Goal: Task Accomplishment & Management: Use online tool/utility

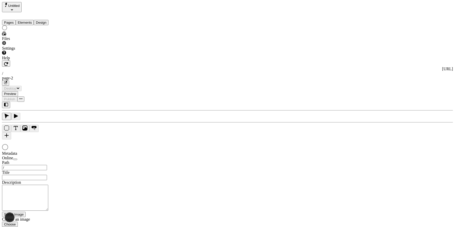
type input "/page-2"
type input "The Great Translations Adventure Base Locale"
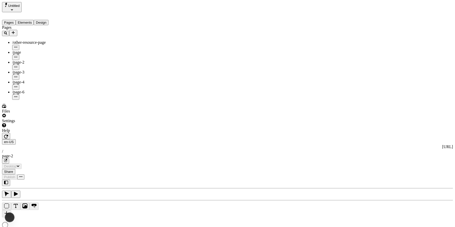
type input "/page-2"
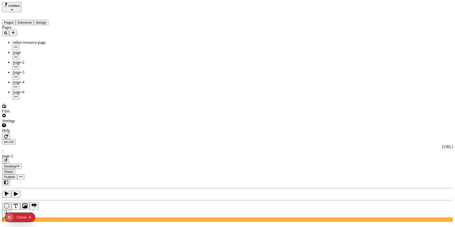
click at [72, 179] on div "J" at bounding box center [227, 200] width 451 height 42
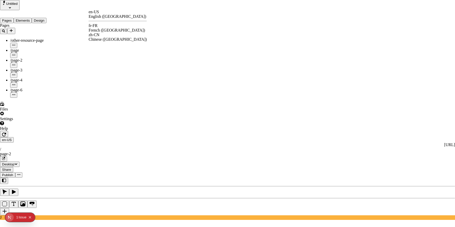
click at [104, 28] on div "fr-FR" at bounding box center [118, 25] width 58 height 5
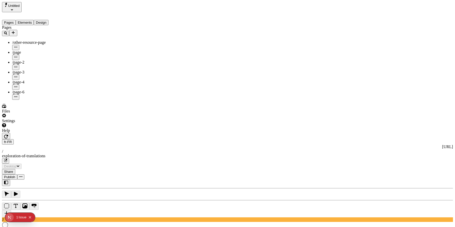
type textarea "This is my French localized description. If it were empty, it would not appear …"
type input "/exploration-of-translations"
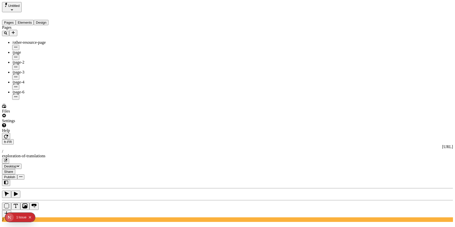
click at [15, 175] on span "Publish" at bounding box center [9, 177] width 11 height 4
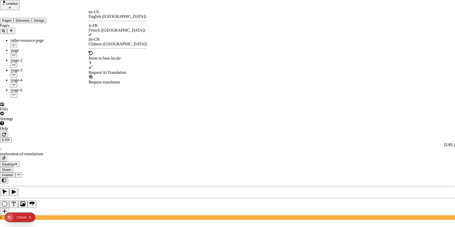
click at [119, 70] on div "Request AI Translation" at bounding box center [118, 72] width 58 height 5
checkbox input "true"
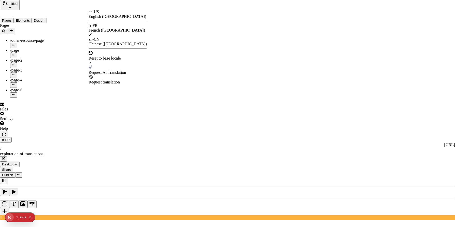
checkbox input "true"
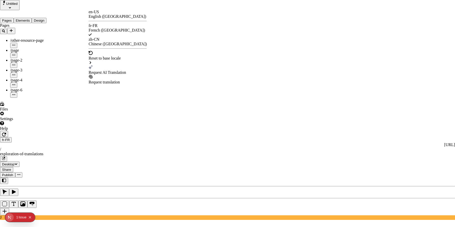
checkbox input "true"
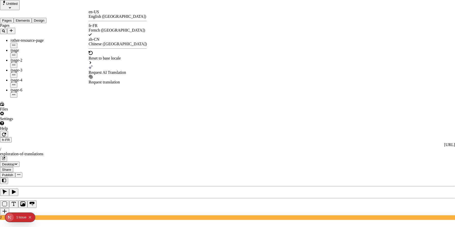
checkbox input "true"
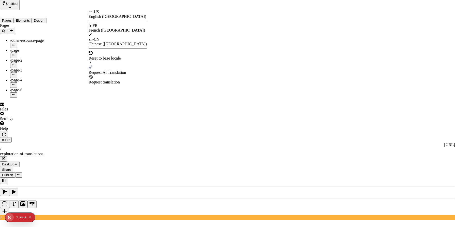
checkbox input "true"
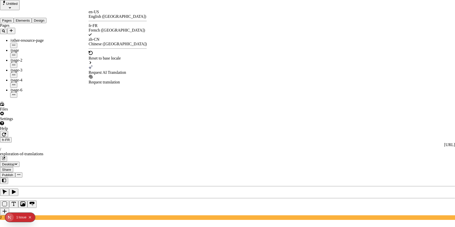
checkbox input "false"
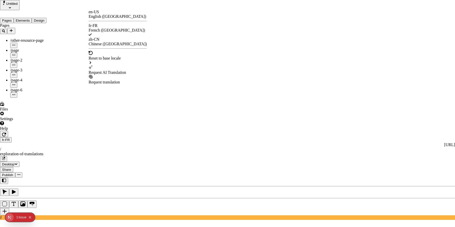
checkbox input "false"
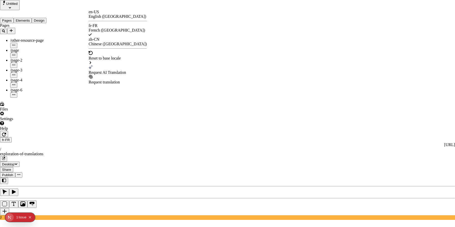
checkbox input "false"
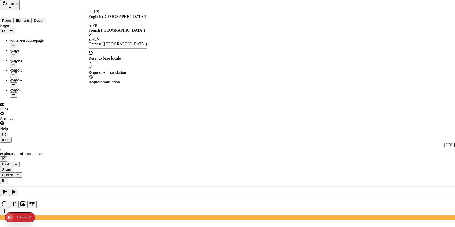
checkbox input "false"
type input "/exploration-des-traductions"
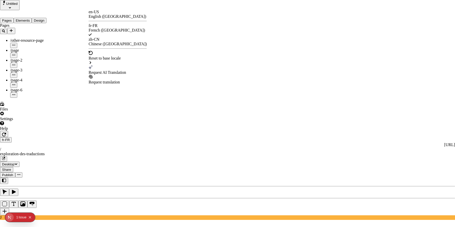
type input "L'Avventure des Grandes Traductions - Locale de Base"
type textarea "Ceci est ma description localisée en français. Si elle était vide, elle n'appar…"
